Goal: Transaction & Acquisition: Purchase product/service

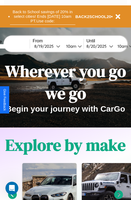
click at [42, 16] on button "Back to School savings of 20% in select cities! Ends 9/1 at 10am PT. Use code:" at bounding box center [42, 16] width 65 height 17
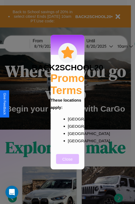
click at [68, 163] on button "Close" at bounding box center [67, 159] width 23 height 10
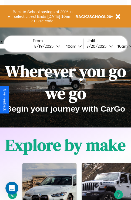
click at [18, 46] on input "text" at bounding box center [9, 46] width 41 height 4
type input "******"
click at [53, 46] on div "8 / 19 / 2025" at bounding box center [45, 46] width 22 height 5
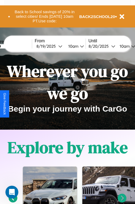
select select "*"
select select "****"
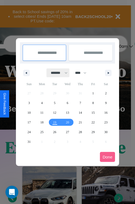
click at [57, 73] on select "******* ******** ***** ***** *** **** **** ****** ********* ******* ******** **…" at bounding box center [58, 73] width 23 height 9
select select "*"
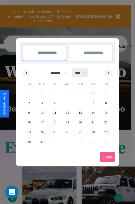
click at [83, 73] on select "**** **** **** **** **** **** **** **** **** **** **** **** **** **** **** ****…" at bounding box center [80, 73] width 16 height 9
select select "****"
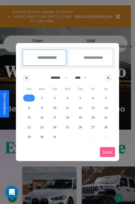
click at [29, 98] on span "1" at bounding box center [29, 98] width 2 height 10
type input "**********"
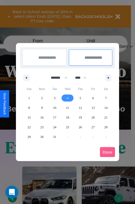
click at [67, 98] on span "4" at bounding box center [68, 98] width 2 height 10
type input "**********"
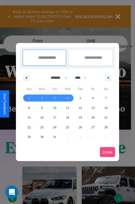
click at [107, 152] on button "Done" at bounding box center [107, 152] width 15 height 10
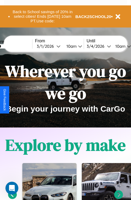
click at [126, 46] on div "10am" at bounding box center [120, 46] width 14 height 5
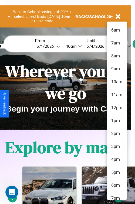
click at [117, 186] on li "6pm" at bounding box center [117, 185] width 20 height 13
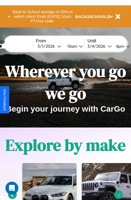
scroll to position [0, 17]
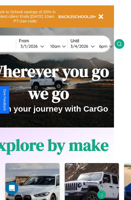
click at [122, 44] on icon at bounding box center [119, 43] width 5 height 5
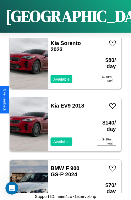
scroll to position [10169, 0]
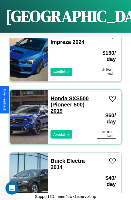
click at [57, 96] on link "Honda SXS500 (Pioneer 500) 2019" at bounding box center [69, 105] width 38 height 18
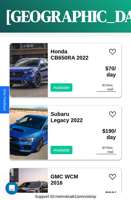
scroll to position [208, 0]
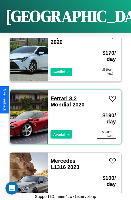
click at [57, 96] on link "Ferrari 3.2 Mondial 2020" at bounding box center [67, 102] width 34 height 12
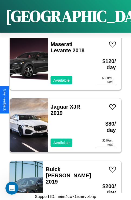
scroll to position [7851, 0]
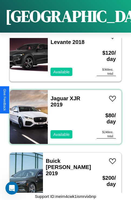
click at [63, 114] on div "Jaguar XJR 2019 Available" at bounding box center [69, 117] width 43 height 54
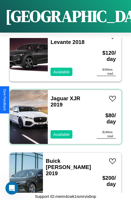
click at [63, 114] on div "Jaguar XJR 2019 Available" at bounding box center [69, 117] width 43 height 54
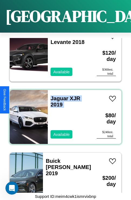
click at [63, 114] on div "Jaguar XJR 2019 Available" at bounding box center [69, 117] width 43 height 54
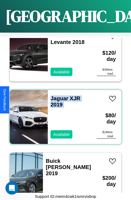
click at [63, 114] on div "Jaguar XJR 2019 Available" at bounding box center [69, 117] width 43 height 54
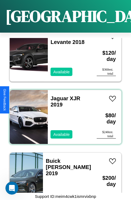
click at [63, 114] on div "Jaguar XJR 2019 Available" at bounding box center [69, 117] width 43 height 54
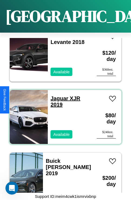
click at [58, 96] on link "Jaguar XJR 2019" at bounding box center [65, 102] width 30 height 12
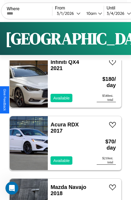
scroll to position [0, 0]
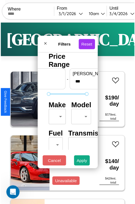
scroll to position [16, 0]
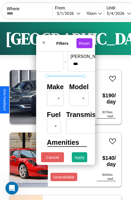
click at [54, 97] on body "CarGo Where From 3 / 1 / 2026 10am Until 3 / 4 / 2026 6pm Become a Host Login S…" at bounding box center [65, 111] width 131 height 223
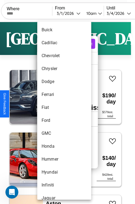
scroll to position [179, 0]
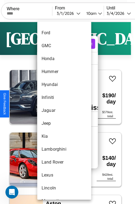
click at [54, 111] on li "Jaguar" at bounding box center [64, 110] width 54 height 13
type input "******"
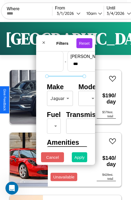
click at [80, 159] on button "Apply" at bounding box center [80, 158] width 16 height 10
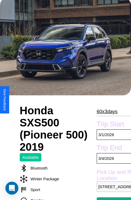
scroll to position [36, 0]
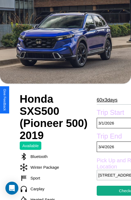
click at [104, 100] on p "60 x 3 days" at bounding box center [107, 100] width 21 height 9
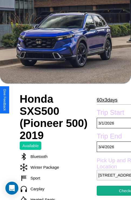
click at [104, 100] on p "60 x 3 days" at bounding box center [107, 100] width 21 height 9
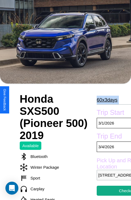
click at [104, 100] on p "60 x 3 days" at bounding box center [107, 100] width 21 height 9
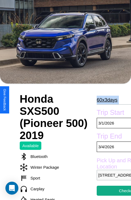
click at [104, 100] on p "60 x 3 days" at bounding box center [107, 100] width 21 height 9
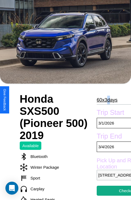
click at [104, 100] on p "60 x 3 days" at bounding box center [107, 100] width 21 height 9
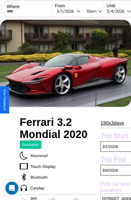
scroll to position [256, 0]
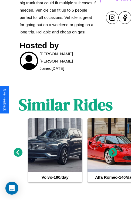
click at [18, 150] on icon at bounding box center [18, 152] width 9 height 9
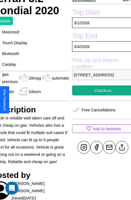
scroll to position [124, 29]
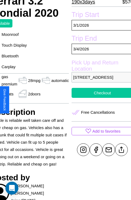
click at [100, 98] on button "Checkout" at bounding box center [103, 93] width 62 height 10
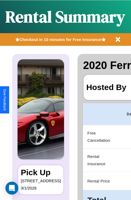
scroll to position [0, 102]
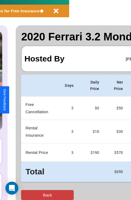
click at [26, 195] on button "Back" at bounding box center [47, 195] width 53 height 10
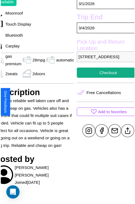
scroll to position [162, 29]
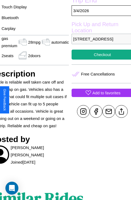
click at [100, 97] on p "Add to favorites" at bounding box center [106, 92] width 28 height 7
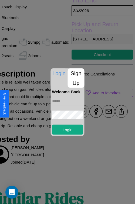
click at [76, 78] on p "Sign Up" at bounding box center [76, 77] width 17 height 19
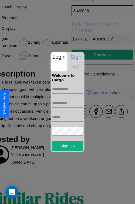
click at [68, 89] on input "text" at bounding box center [67, 89] width 31 height 9
type input "*******"
click at [68, 103] on input "text" at bounding box center [67, 103] width 31 height 9
type input "*******"
click at [68, 117] on input "text" at bounding box center [67, 117] width 31 height 9
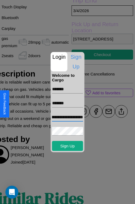
scroll to position [0, 28]
type input "**********"
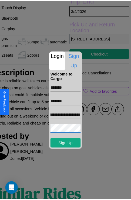
scroll to position [0, 0]
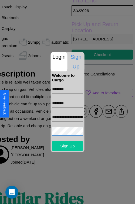
click at [68, 146] on button "Sign Up" at bounding box center [67, 146] width 31 height 10
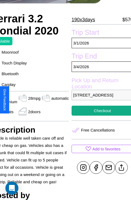
scroll to position [104, 29]
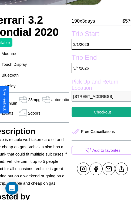
click at [100, 100] on p "736 Cedar Street Warsaw Poland 72263" at bounding box center [103, 96] width 62 height 11
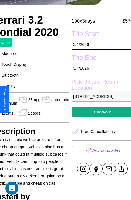
click at [100, 100] on p "736 Cedar Street Warsaw Poland 72263" at bounding box center [103, 96] width 62 height 11
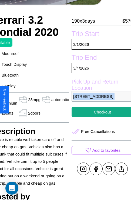
click at [100, 100] on p "736 Cedar Street Warsaw Poland 72263" at bounding box center [103, 96] width 62 height 11
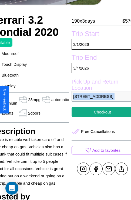
click at [100, 100] on p "736 Cedar Street Warsaw Poland 72263" at bounding box center [103, 96] width 62 height 11
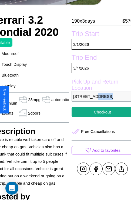
click at [100, 100] on p "736 Cedar Street Warsaw Poland 72263" at bounding box center [103, 96] width 62 height 11
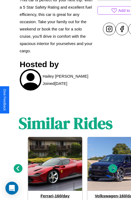
scroll to position [274, 0]
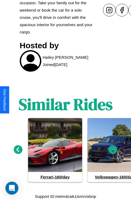
click at [113, 150] on icon at bounding box center [113, 150] width 9 height 9
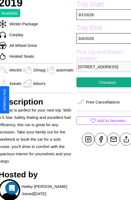
scroll to position [115, 26]
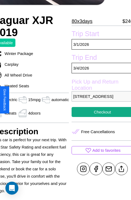
click at [100, 100] on p "317 Elm Street Warsaw 31408 Poland" at bounding box center [103, 96] width 62 height 11
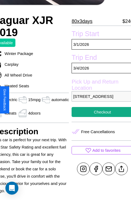
click at [100, 100] on p "317 Elm Street Warsaw 31408 Poland" at bounding box center [103, 96] width 62 height 11
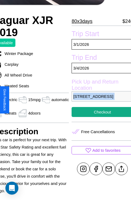
click at [100, 100] on p "317 Elm Street Warsaw 31408 Poland" at bounding box center [103, 96] width 62 height 11
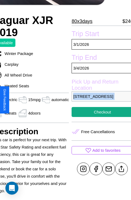
click at [100, 100] on p "317 Elm Street Warsaw 31408 Poland" at bounding box center [103, 96] width 62 height 11
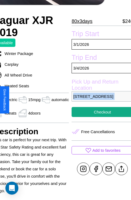
click at [100, 100] on p "317 Elm Street Warsaw 31408 Poland" at bounding box center [103, 96] width 62 height 11
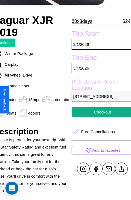
scroll to position [135, 26]
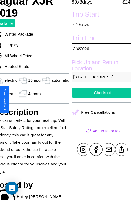
click at [100, 98] on button "Checkout" at bounding box center [103, 93] width 62 height 10
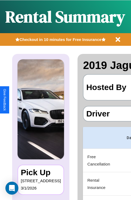
scroll to position [0, 102]
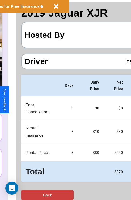
click at [26, 195] on button "Back" at bounding box center [47, 195] width 53 height 10
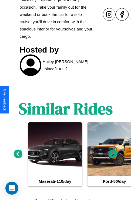
scroll to position [274, 0]
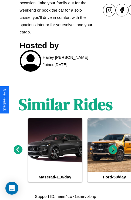
click at [18, 150] on icon at bounding box center [18, 150] width 9 height 9
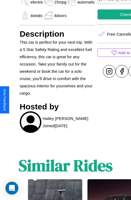
scroll to position [181, 0]
